Goal: Task Accomplishment & Management: Use online tool/utility

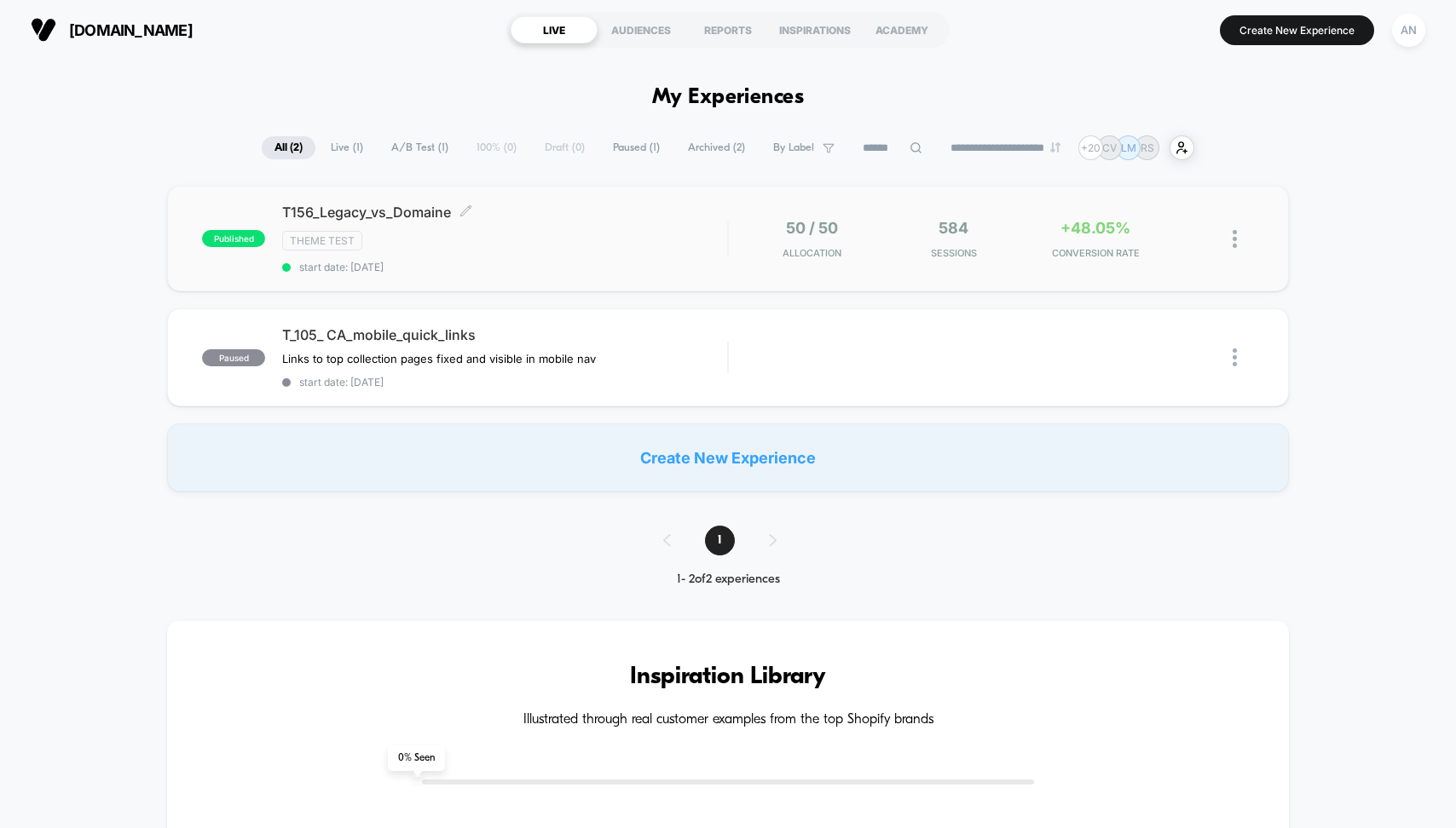
click at [479, 242] on div "Theme Test" at bounding box center [504, 240] width 445 height 20
